Goal: Check status

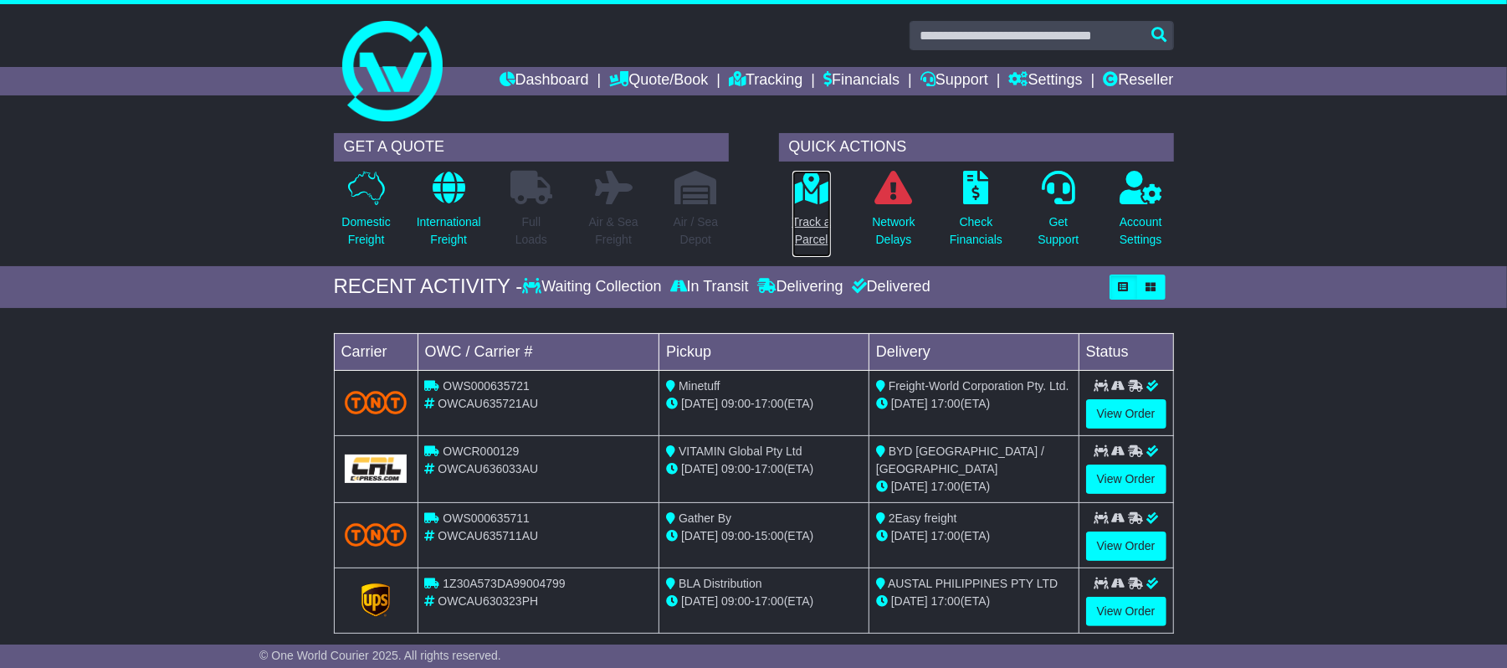
click at [808, 187] on icon at bounding box center [811, 187] width 38 height 33
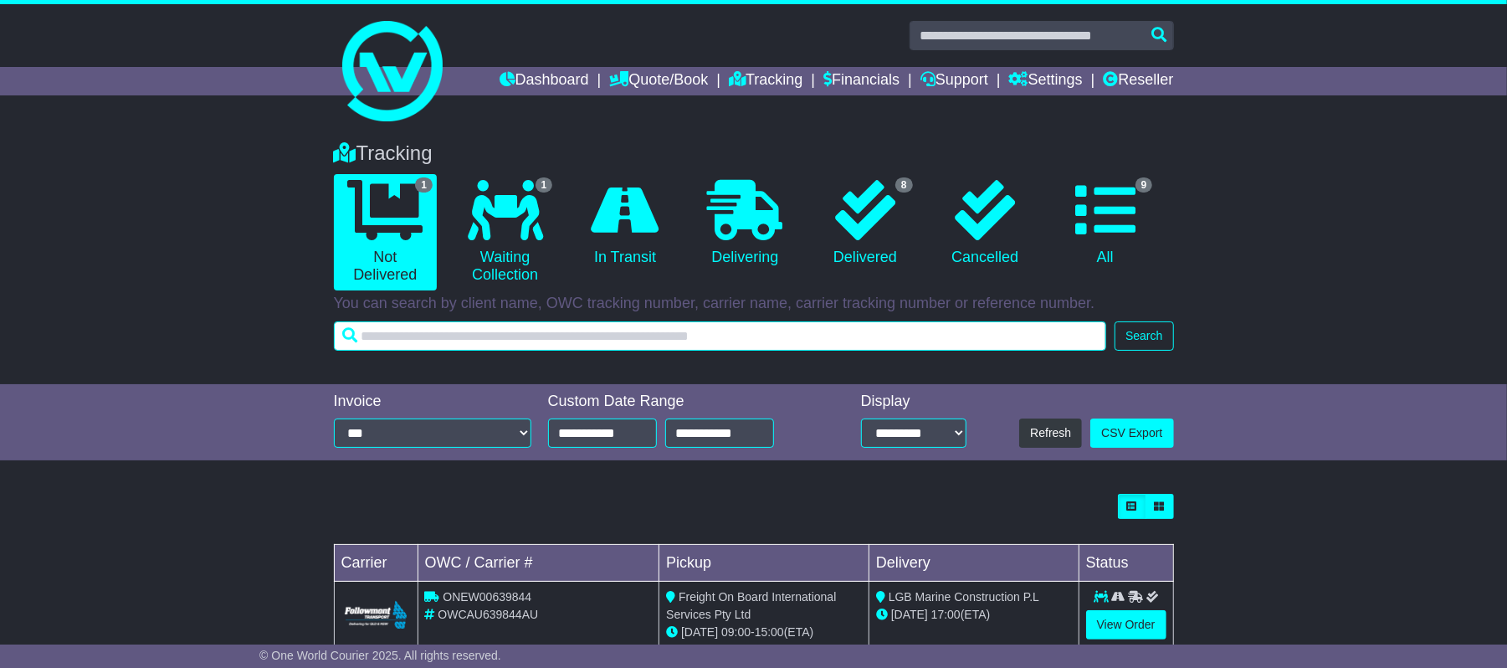
click at [437, 340] on input "text" at bounding box center [720, 335] width 773 height 29
paste input "**********"
type input "**********"
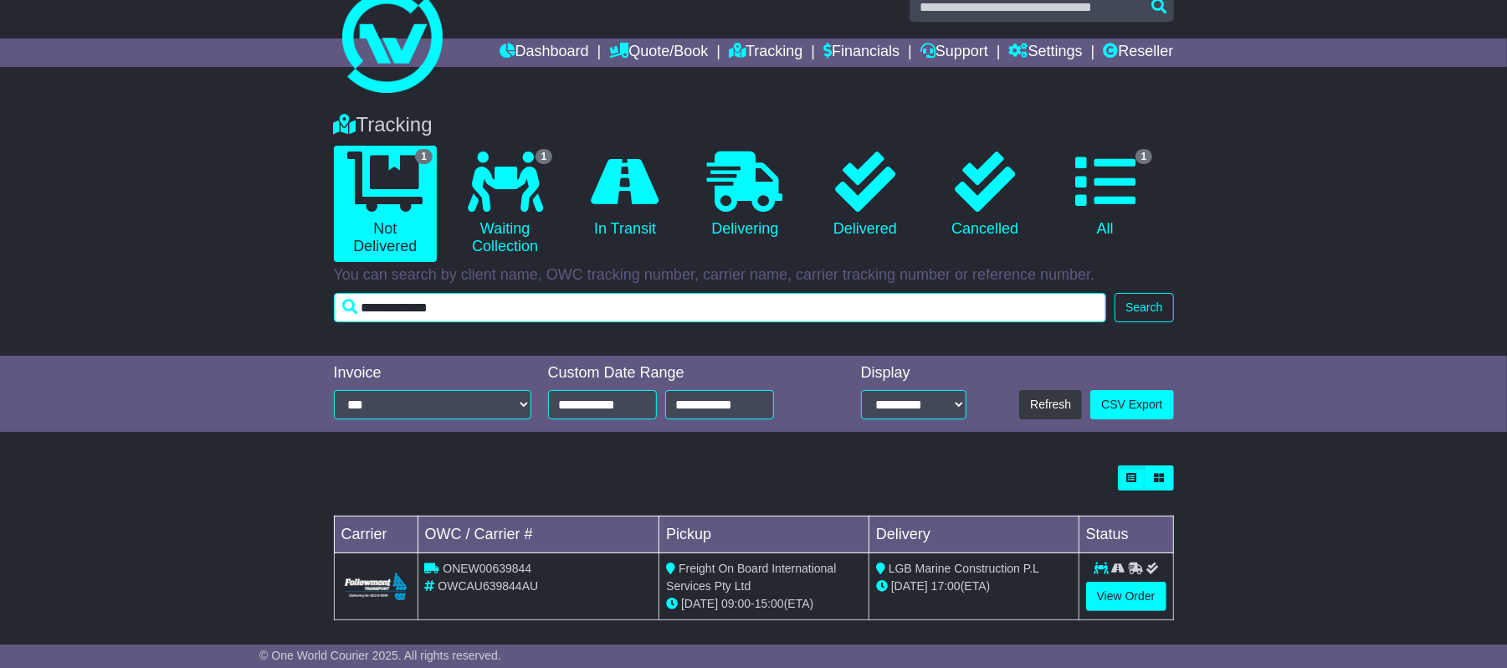
scroll to position [41, 0]
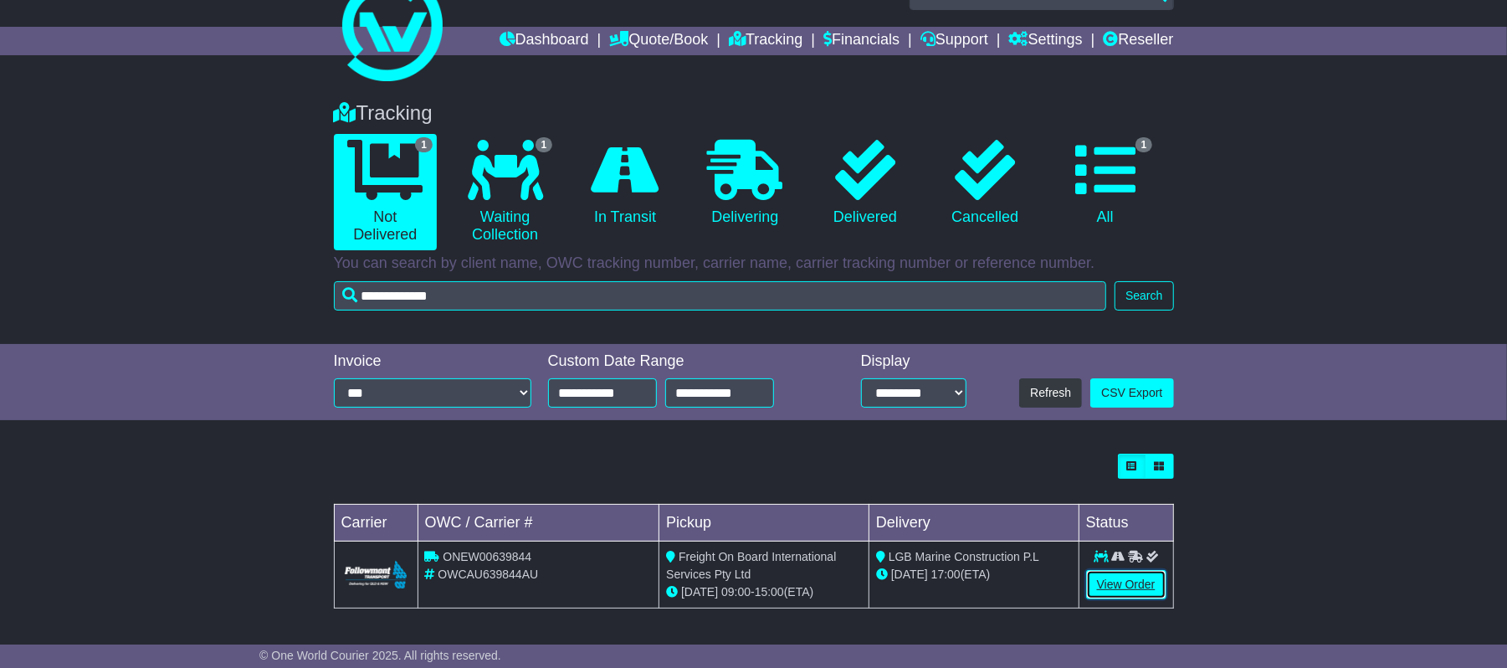
click at [1148, 586] on link "View Order" at bounding box center [1126, 584] width 80 height 29
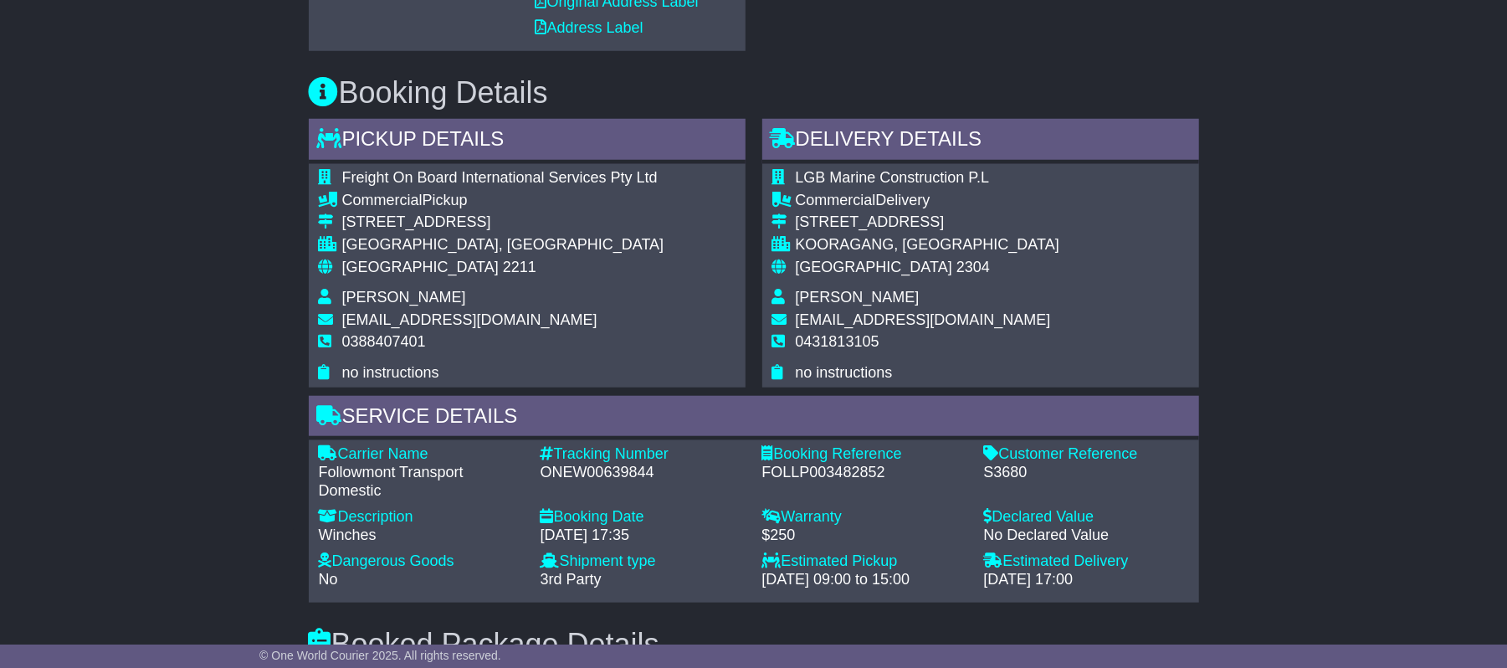
scroll to position [669, 0]
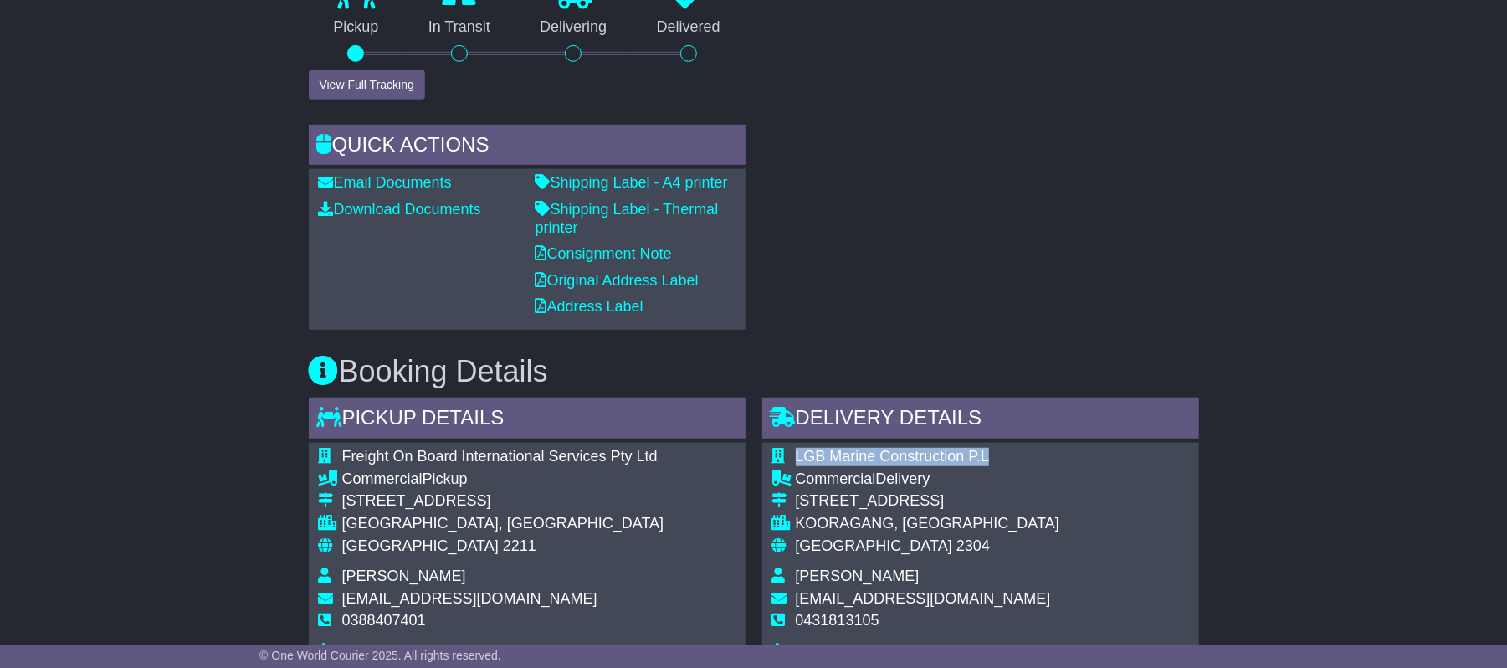
drag, startPoint x: 797, startPoint y: 455, endPoint x: 990, endPoint y: 453, distance: 193.2
click at [990, 453] on td "LGB Marine Construction P.L" at bounding box center [928, 459] width 264 height 23
copy span "LGB Marine Construction P.L"
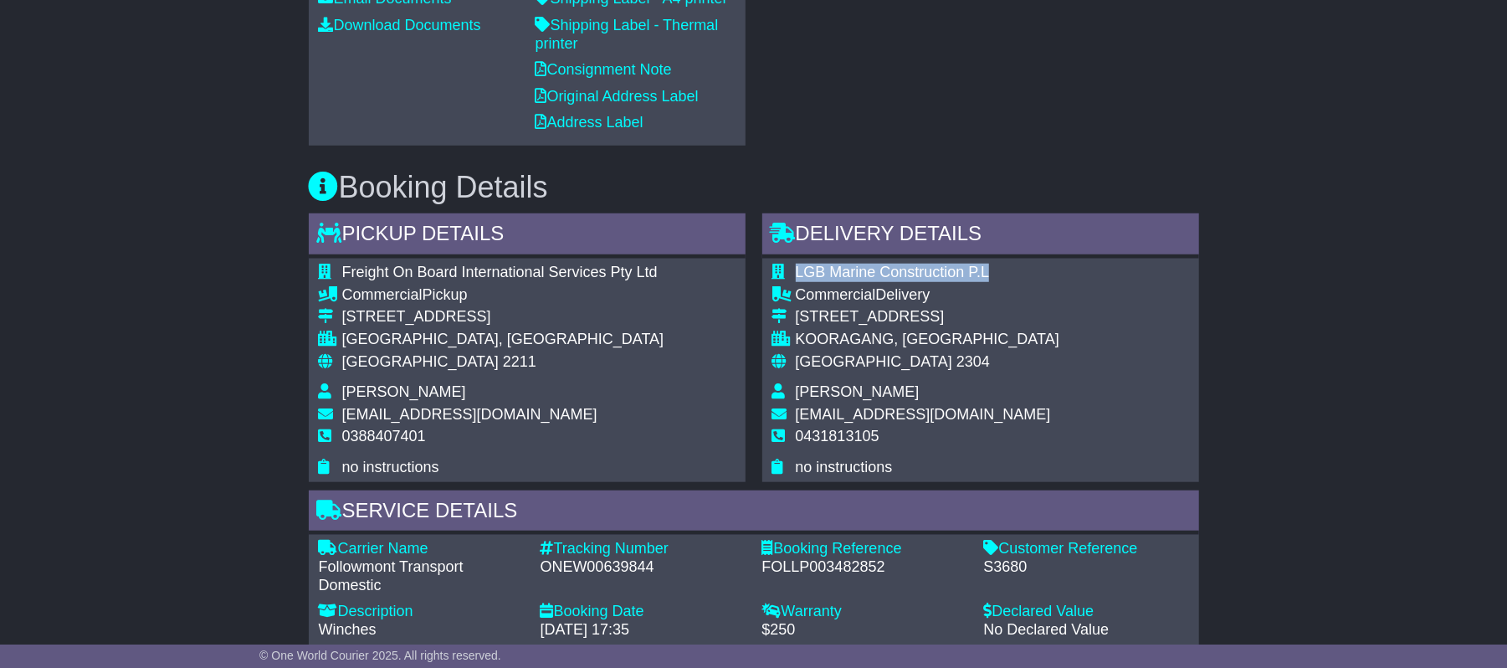
scroll to position [629, 0]
